Goal: Information Seeking & Learning: Learn about a topic

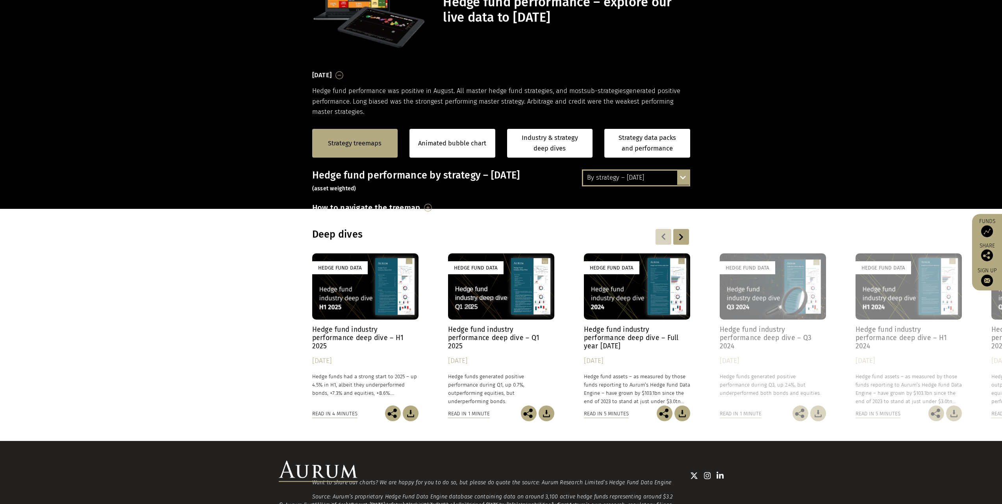
scroll to position [133, 0]
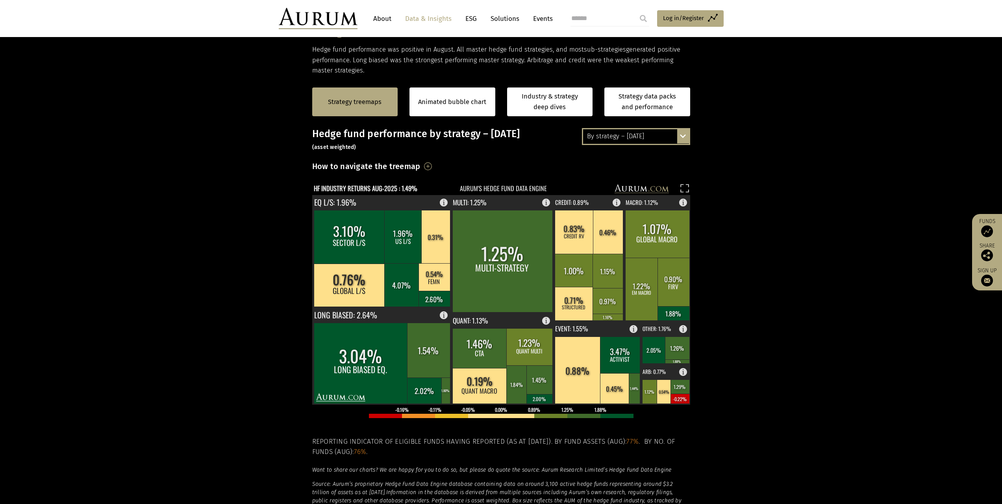
click at [652, 138] on div "By strategy – [DATE]" at bounding box center [636, 136] width 106 height 14
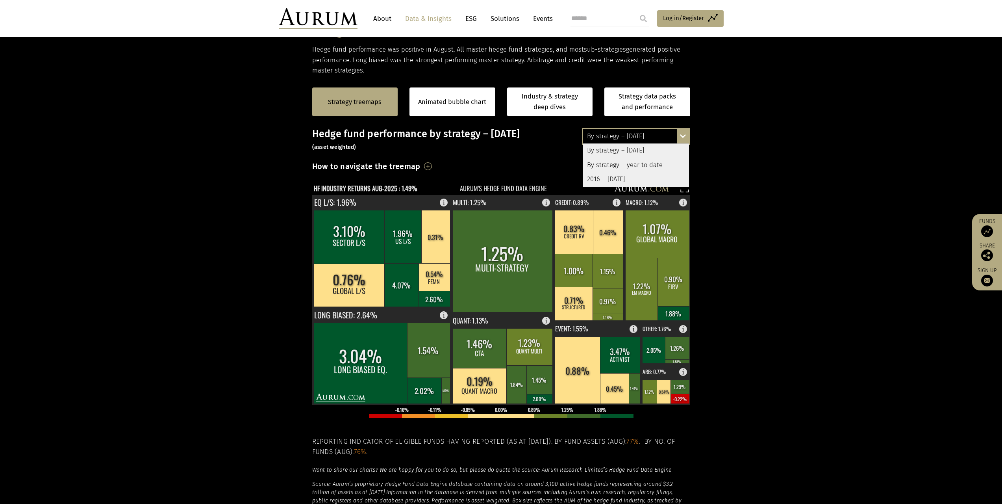
click at [656, 161] on div "By strategy – year to date" at bounding box center [636, 165] width 106 height 14
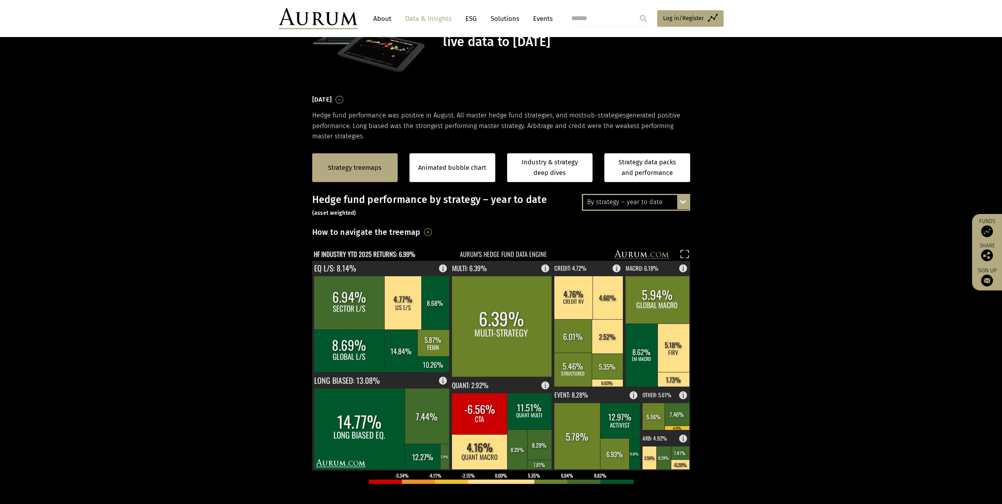
scroll to position [93, 0]
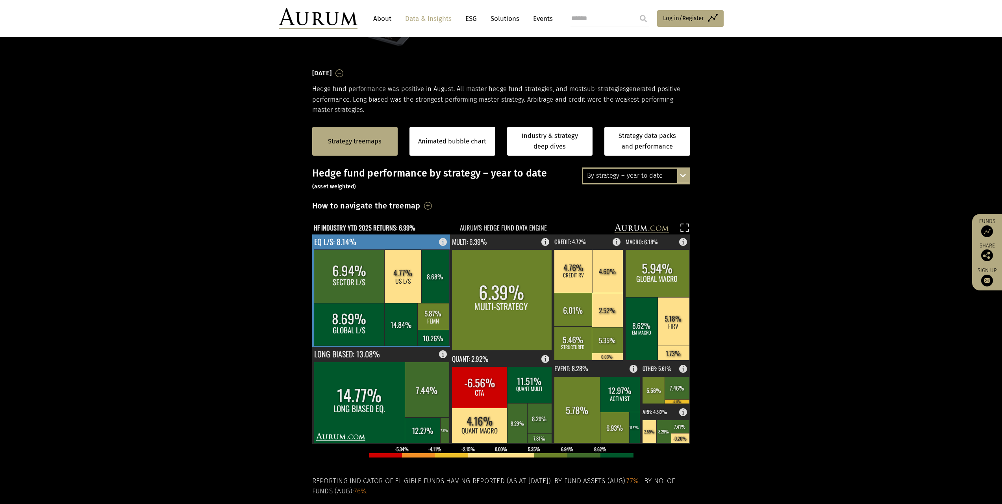
click at [445, 243] on rect at bounding box center [445, 239] width 9 height 11
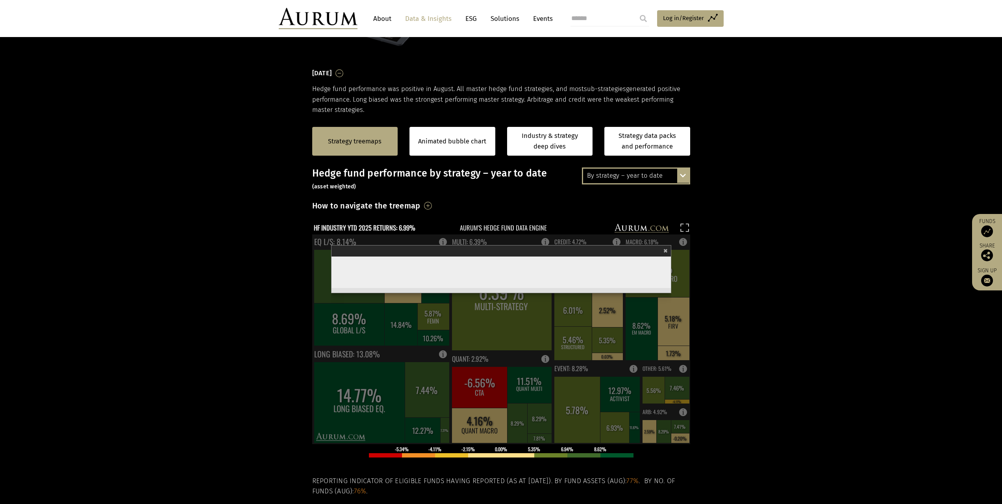
click at [241, 361] on section "Strategy treemaps Animated bubble chart Industry & strategy deep dives Strategy…" at bounding box center [501, 361] width 1002 height 492
click at [668, 250] on span "×" at bounding box center [666, 249] width 4 height 9
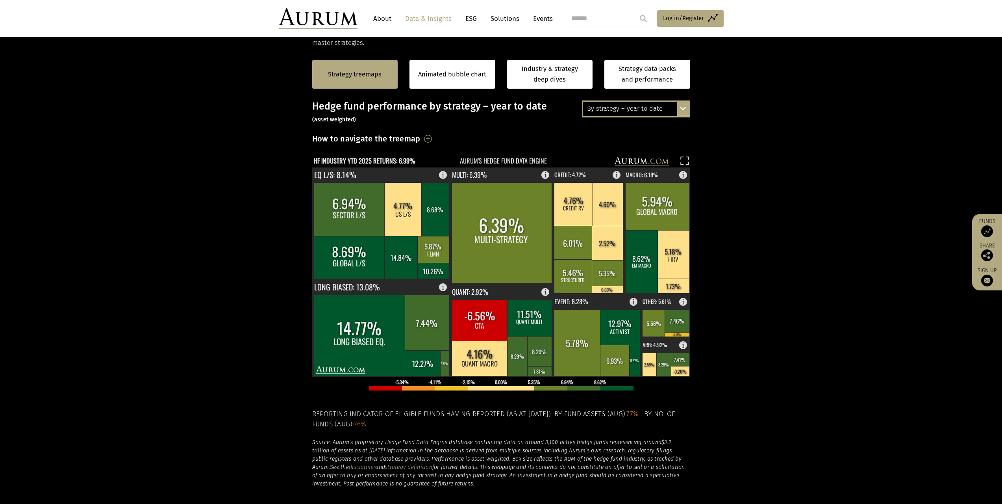
scroll to position [172, 0]
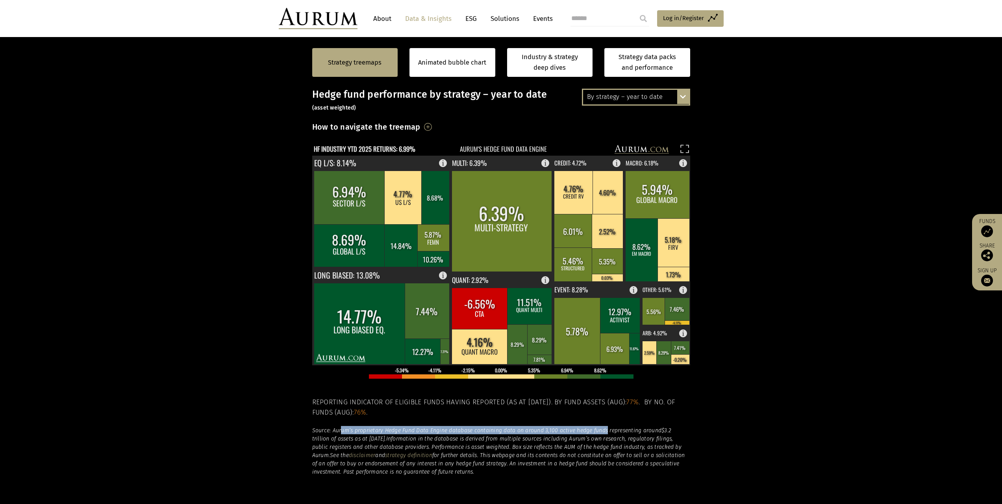
drag, startPoint x: 340, startPoint y: 432, endPoint x: 605, endPoint y: 430, distance: 264.3
click at [605, 430] on em "Source: Aurum’s proprietary Hedge Fund Data Engine database containing data on …" at bounding box center [487, 430] width 350 height 7
drag, startPoint x: 543, startPoint y: 430, endPoint x: 378, endPoint y: 440, distance: 164.6
click at [378, 440] on h6 "Source: Aurum’s proprietary Hedge Fund Data Engine database containing data on …" at bounding box center [501, 451] width 378 height 50
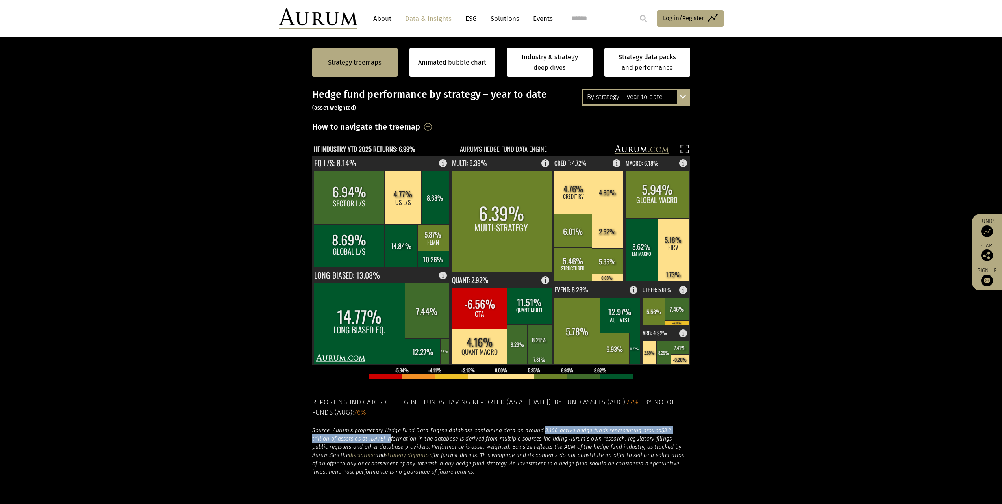
click at [380, 439] on em "Information in the database is derived from multiple sources including Aurum’s …" at bounding box center [496, 446] width 369 height 23
click at [385, 439] on em "." at bounding box center [385, 438] width 1 height 7
drag, startPoint x: 378, startPoint y: 439, endPoint x: 333, endPoint y: 430, distance: 45.7
click at [333, 430] on h6 "Source: Aurum’s proprietary Hedge Fund Data Engine database containing data on …" at bounding box center [501, 451] width 378 height 50
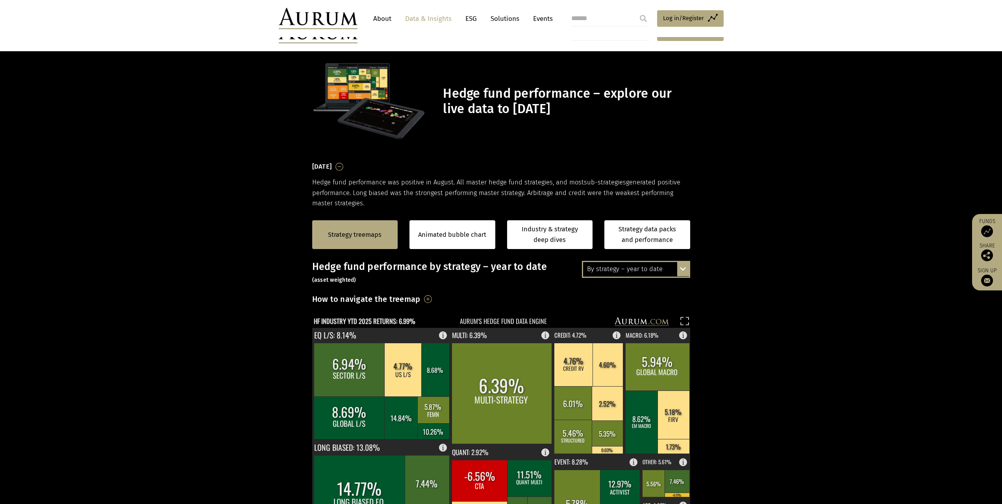
scroll to position [172, 0]
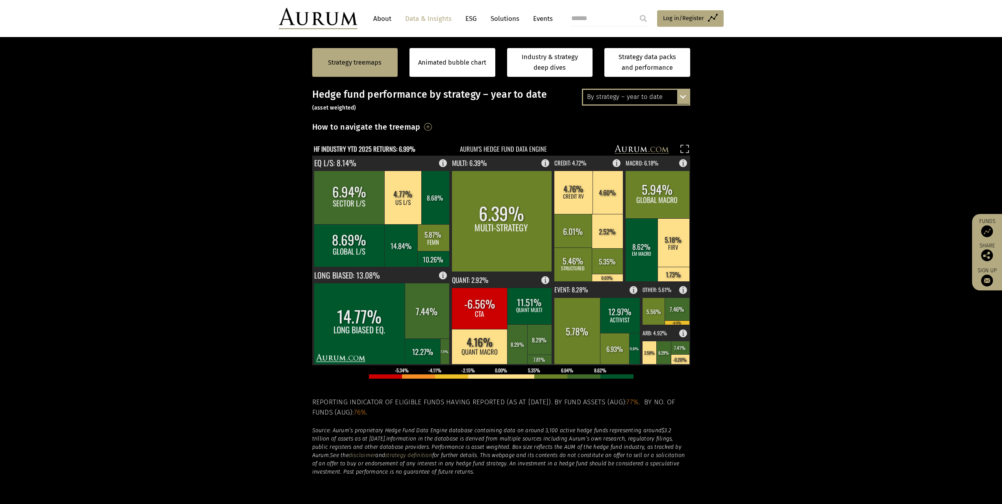
click at [788, 282] on section "Strategy treemaps Animated bubble chart Industry & strategy deep dives Strategy…" at bounding box center [501, 282] width 1002 height 492
